Goal: Task Accomplishment & Management: Manage account settings

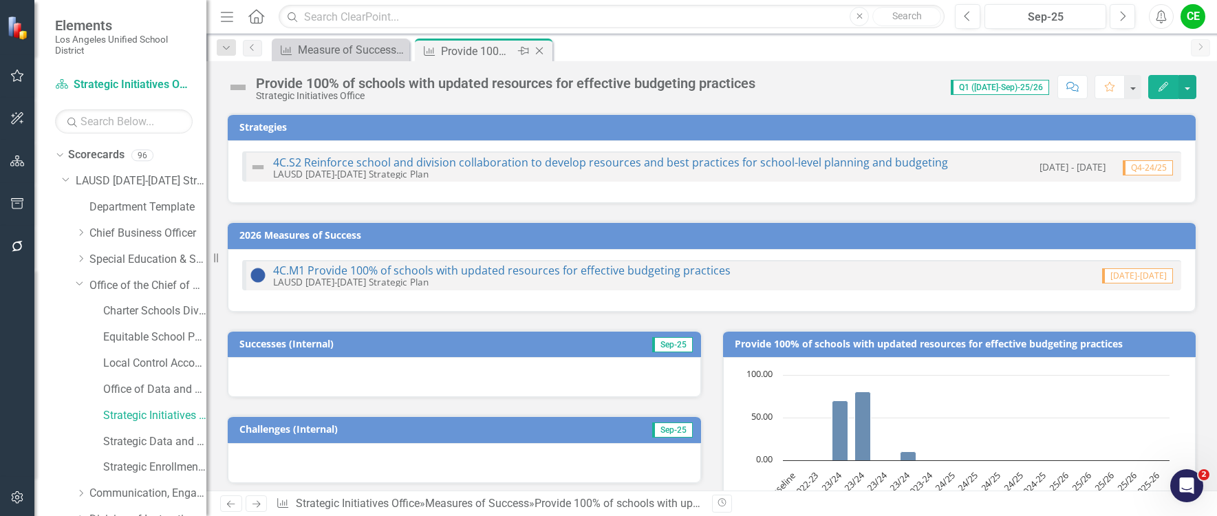
click at [541, 51] on icon "Close" at bounding box center [539, 50] width 14 height 11
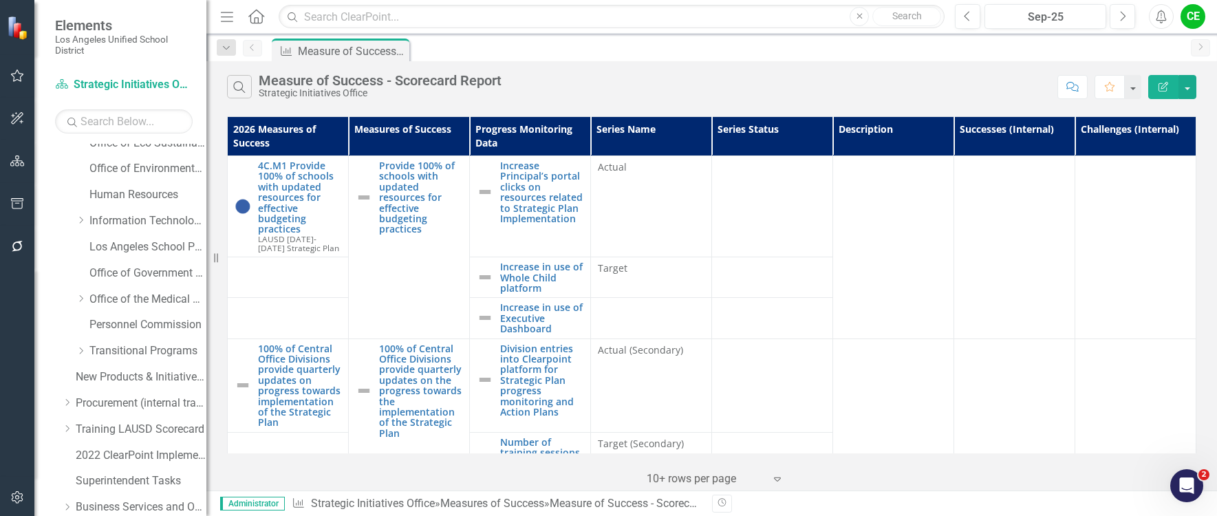
scroll to position [482, 0]
click at [80, 350] on icon "Dropdown" at bounding box center [81, 350] width 10 height 8
click at [124, 399] on link "Early Childhood Education Division" at bounding box center [154, 403] width 103 height 16
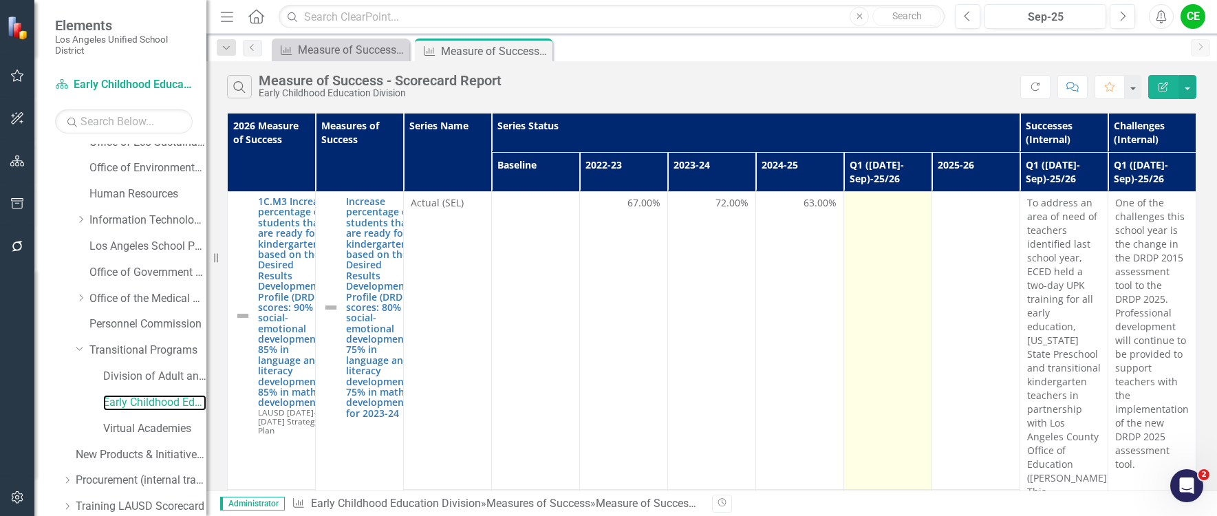
scroll to position [69, 0]
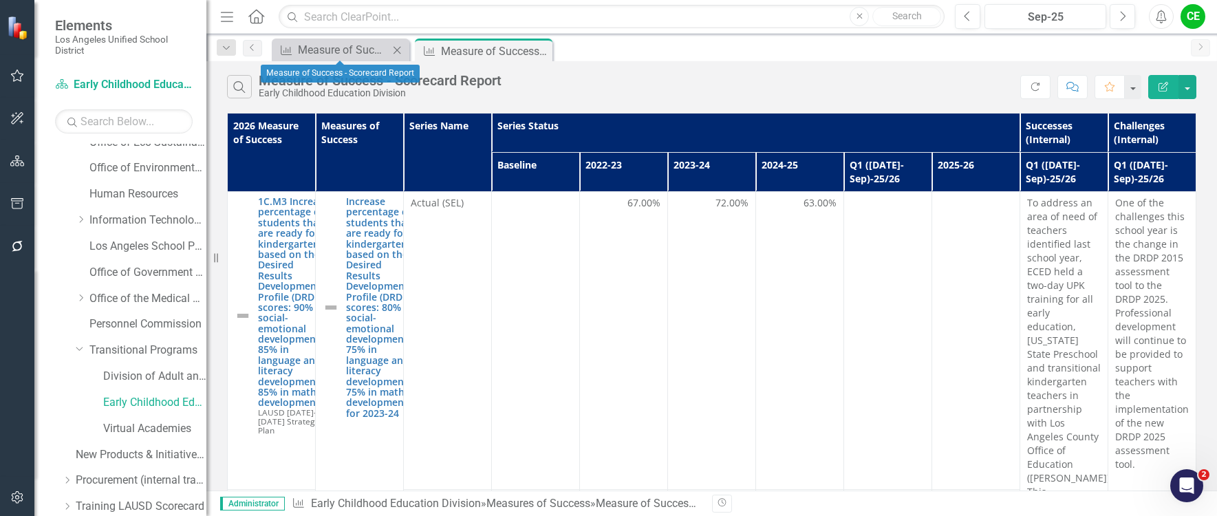
click at [399, 50] on icon "Close" at bounding box center [397, 50] width 14 height 11
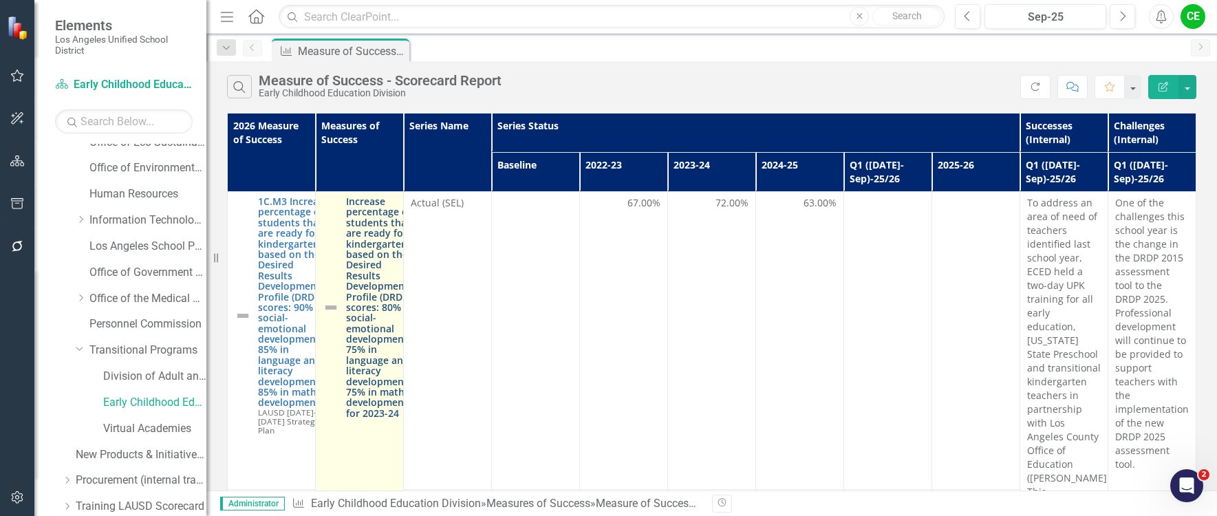
scroll to position [0, 0]
click at [363, 270] on link "Increase percentage of students that are ready for kindergarten based on their …" at bounding box center [381, 307] width 71 height 222
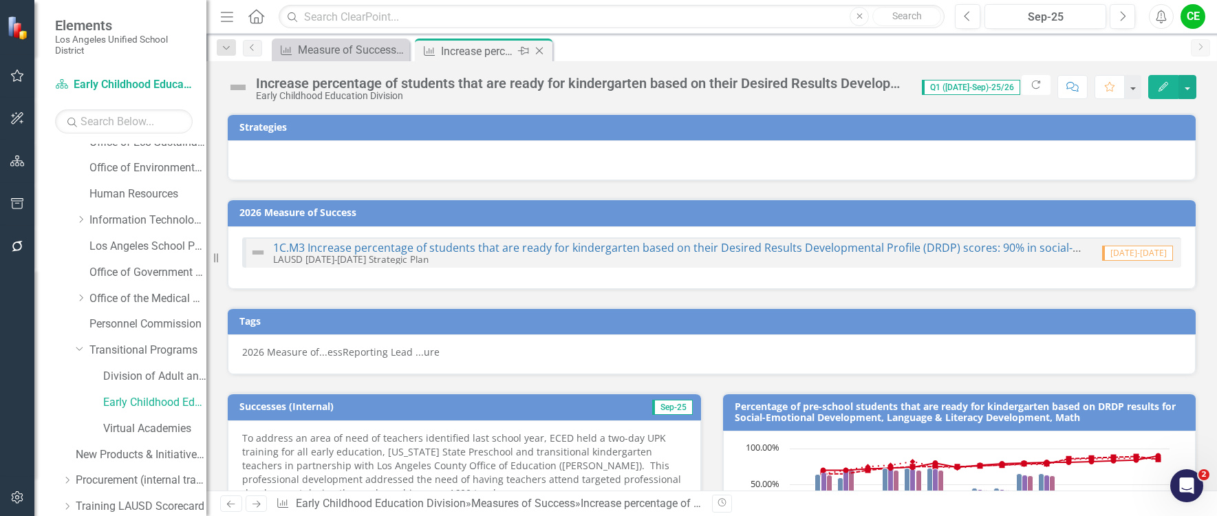
click at [543, 48] on icon "Close" at bounding box center [539, 50] width 14 height 11
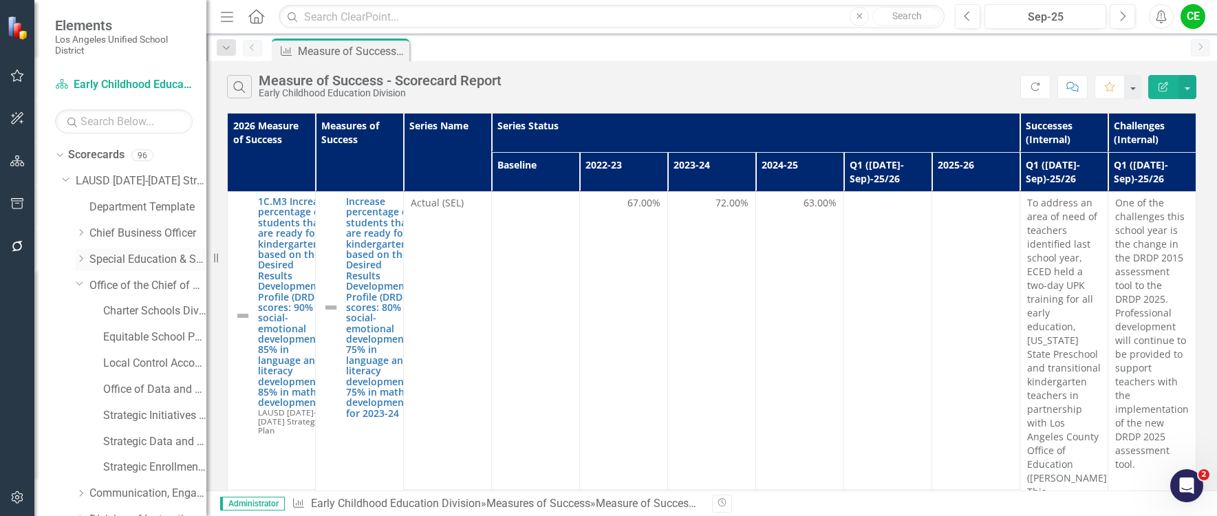
click at [82, 255] on icon "Dropdown" at bounding box center [81, 259] width 10 height 8
click at [114, 386] on link "Multilingual Multicultural Education Department" at bounding box center [154, 390] width 103 height 16
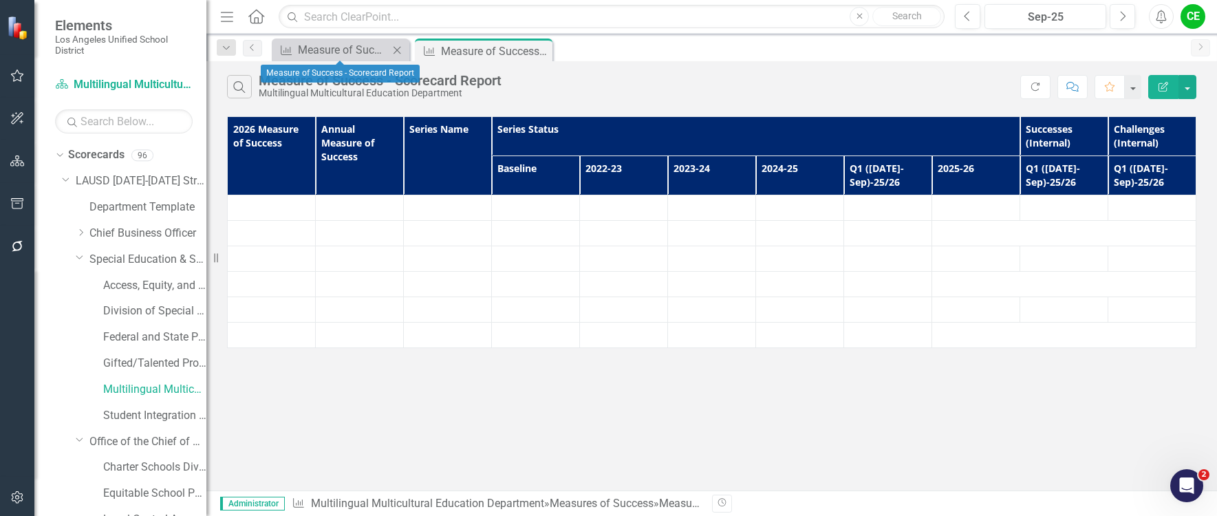
click at [400, 50] on icon "Close" at bounding box center [397, 50] width 14 height 11
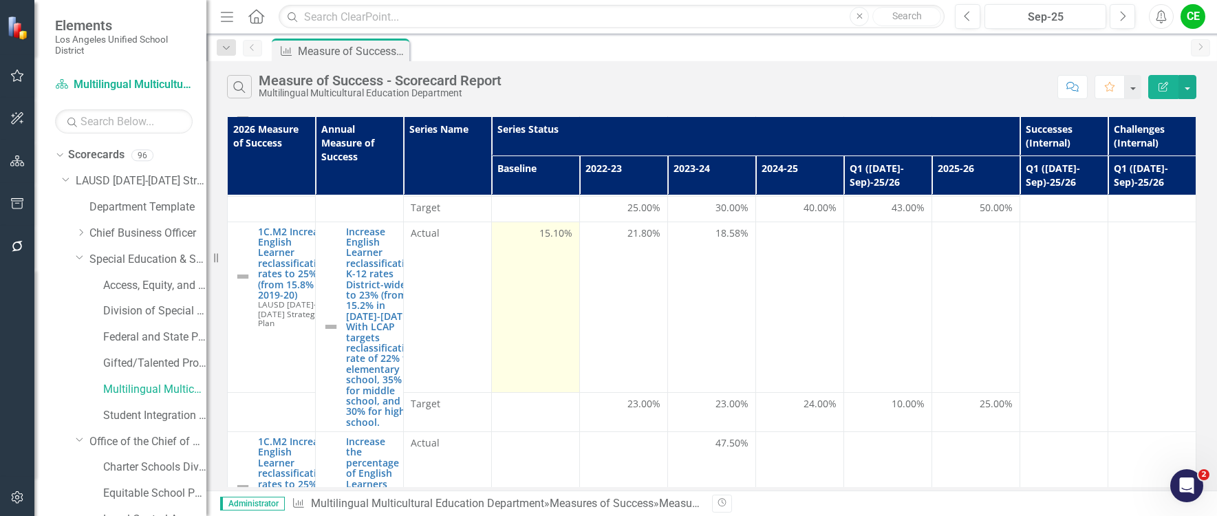
scroll to position [138, 0]
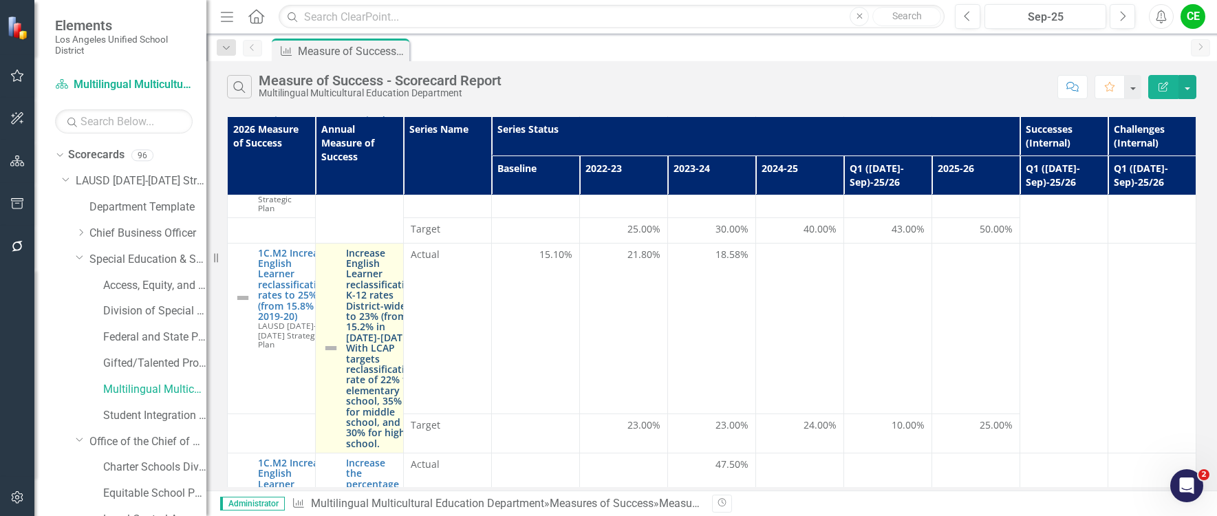
click at [365, 336] on link "Increase English Learner reclassification K-12 rates District-wide to 23% (from…" at bounding box center [381, 348] width 71 height 201
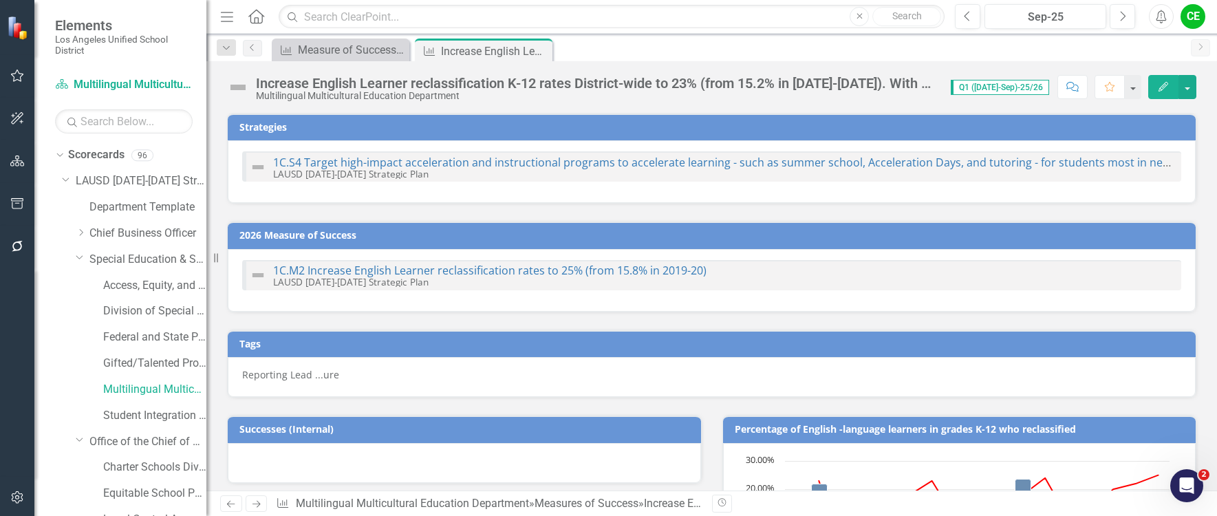
checkbox input "true"
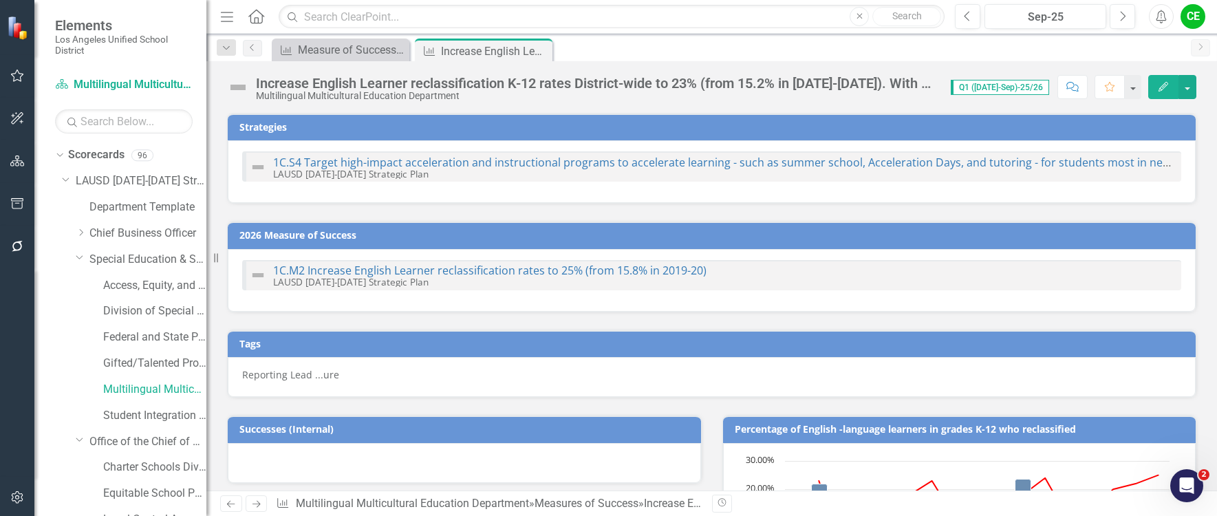
checkbox input "true"
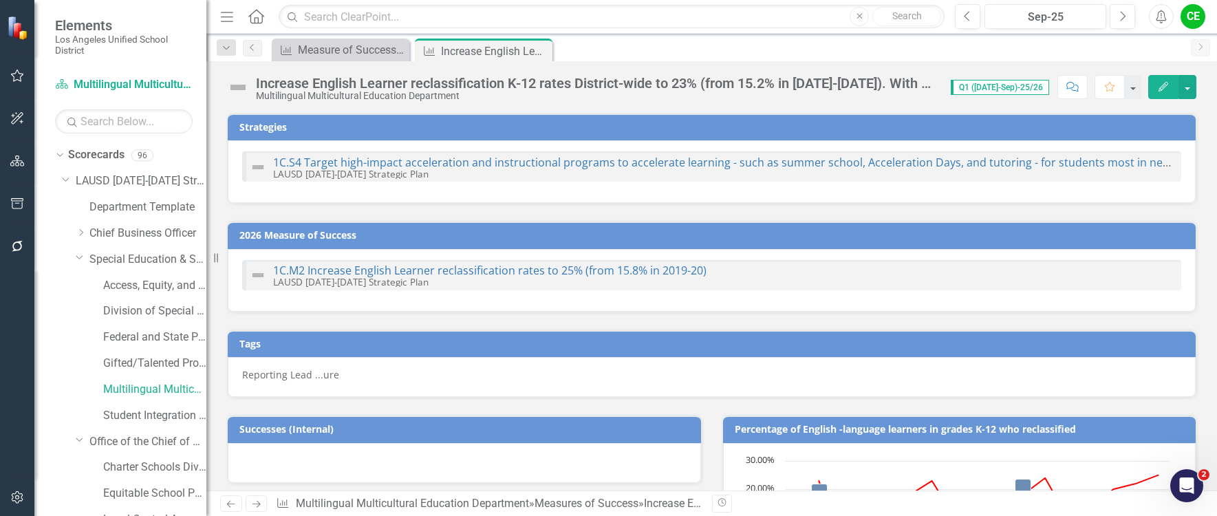
checkbox input "true"
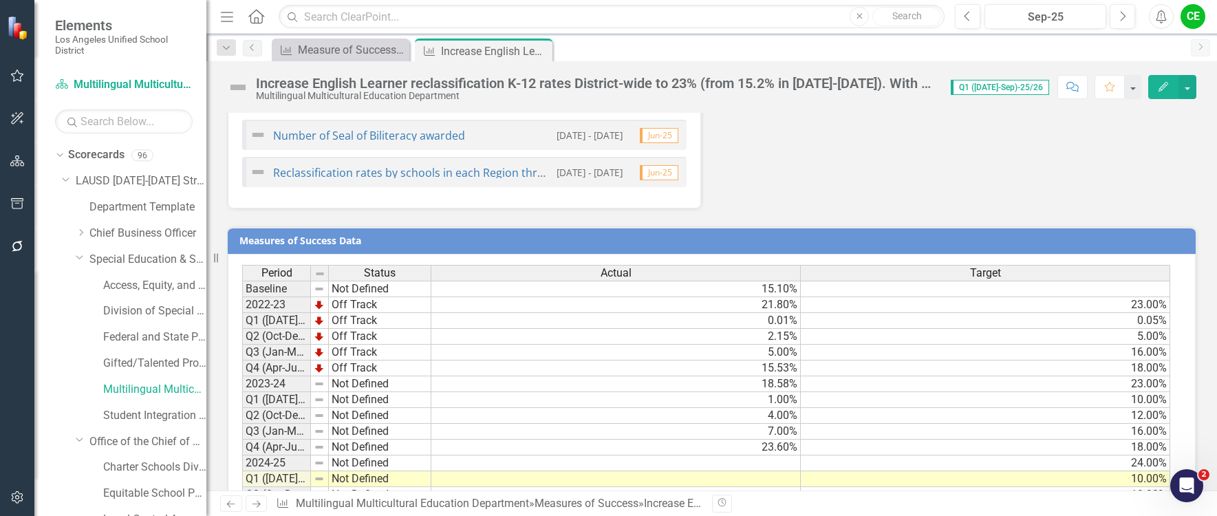
scroll to position [1715, 0]
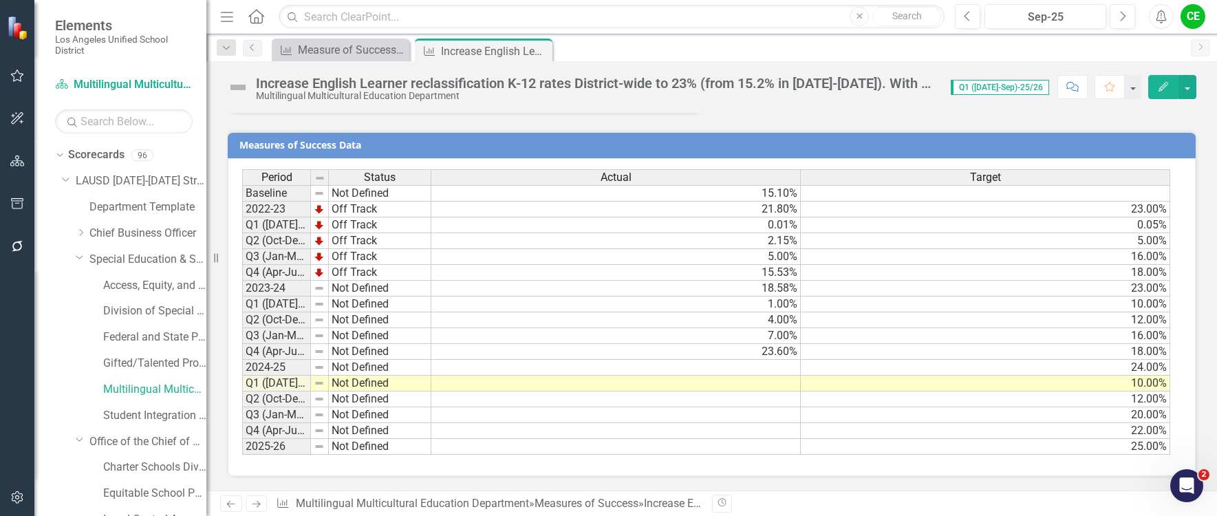
click at [754, 369] on td at bounding box center [615, 368] width 369 height 16
